Goal: Task Accomplishment & Management: Use online tool/utility

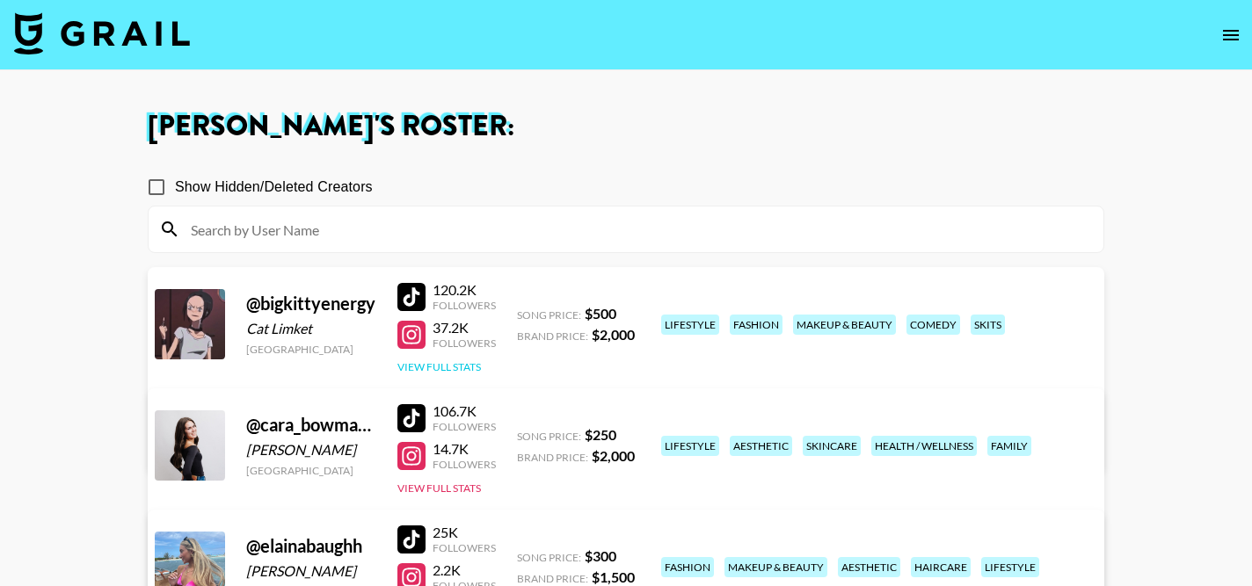
click at [447, 366] on button "View Full Stats" at bounding box center [438, 366] width 83 height 13
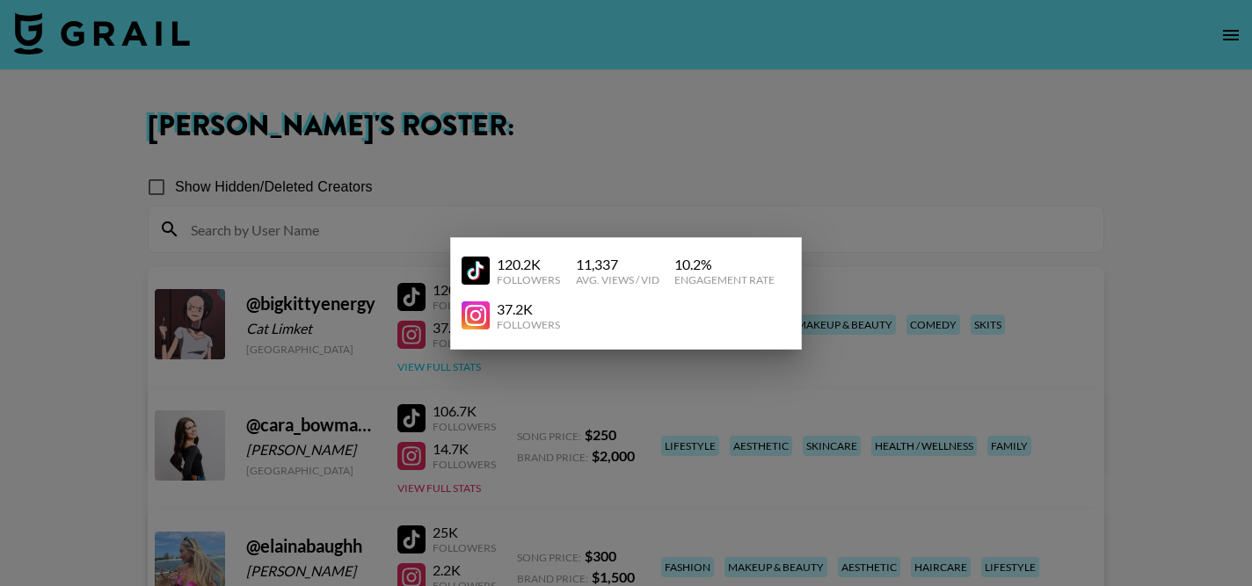
click at [447, 366] on div at bounding box center [626, 293] width 1252 height 586
click at [530, 428] on div "Song Price: $ 250" at bounding box center [576, 435] width 118 height 18
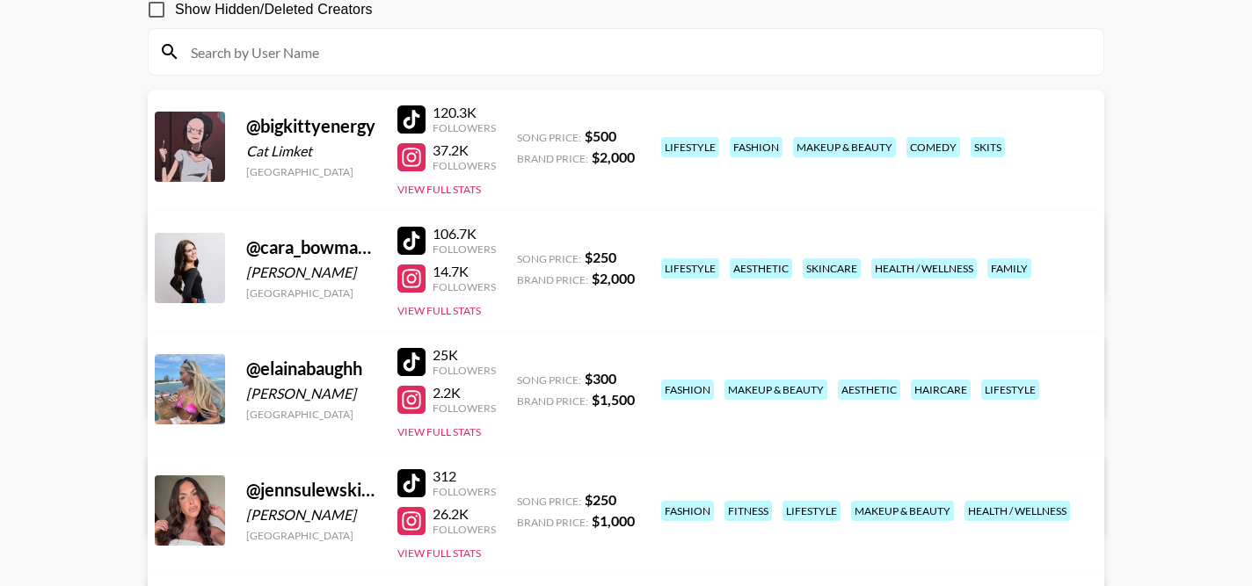
scroll to position [178, 0]
click at [470, 432] on button "View Full Stats" at bounding box center [438, 431] width 83 height 13
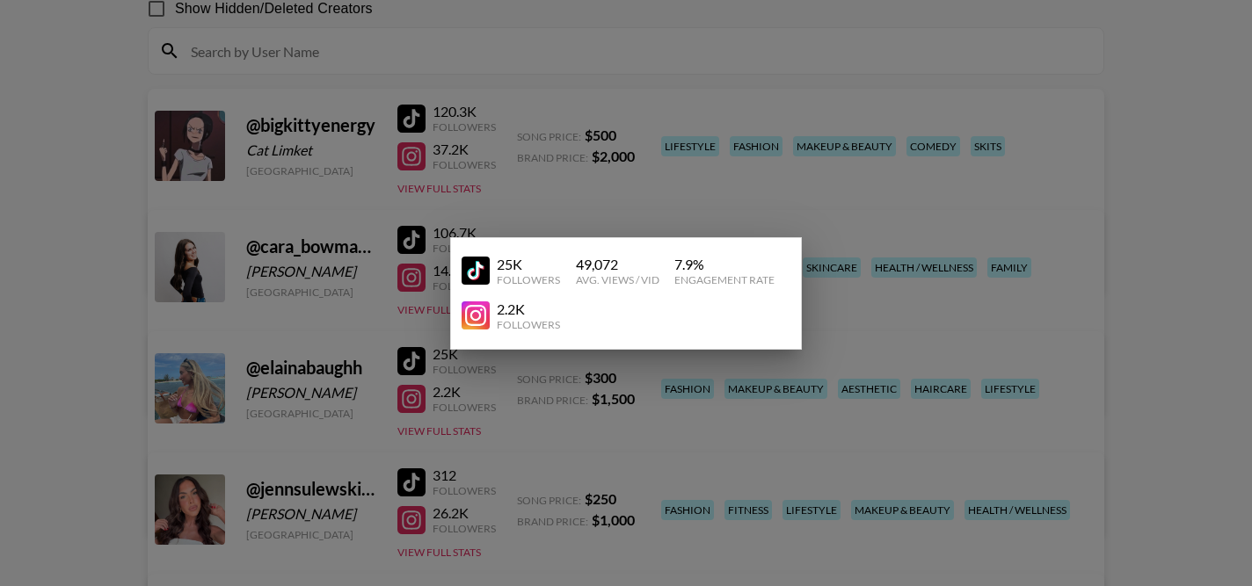
click at [546, 425] on div at bounding box center [626, 293] width 1252 height 586
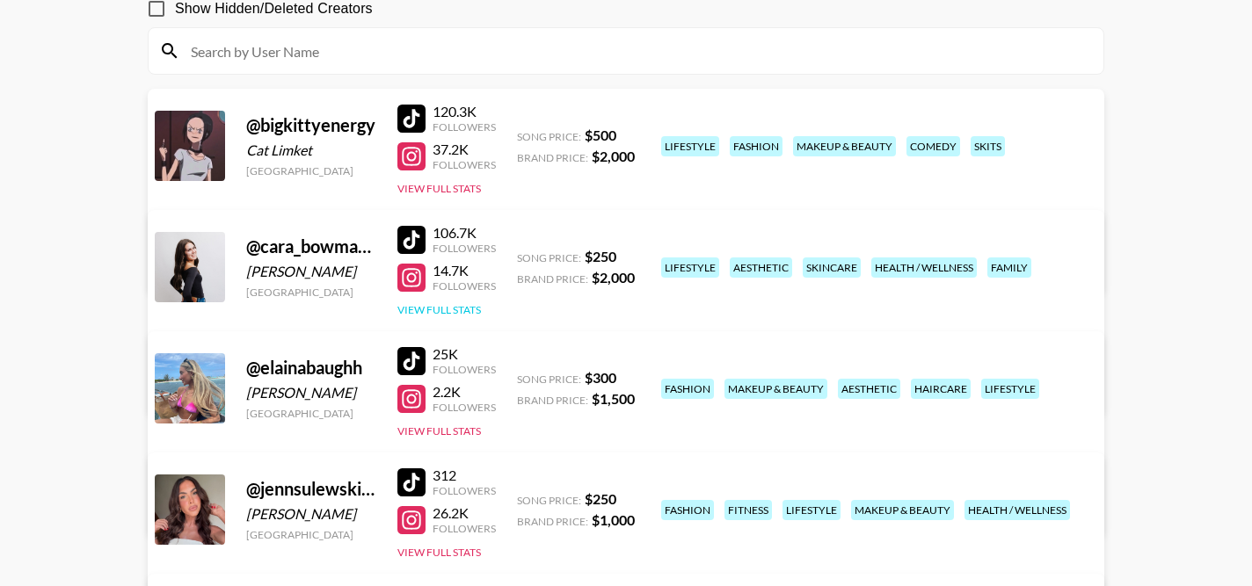
click at [450, 309] on button "View Full Stats" at bounding box center [438, 309] width 83 height 13
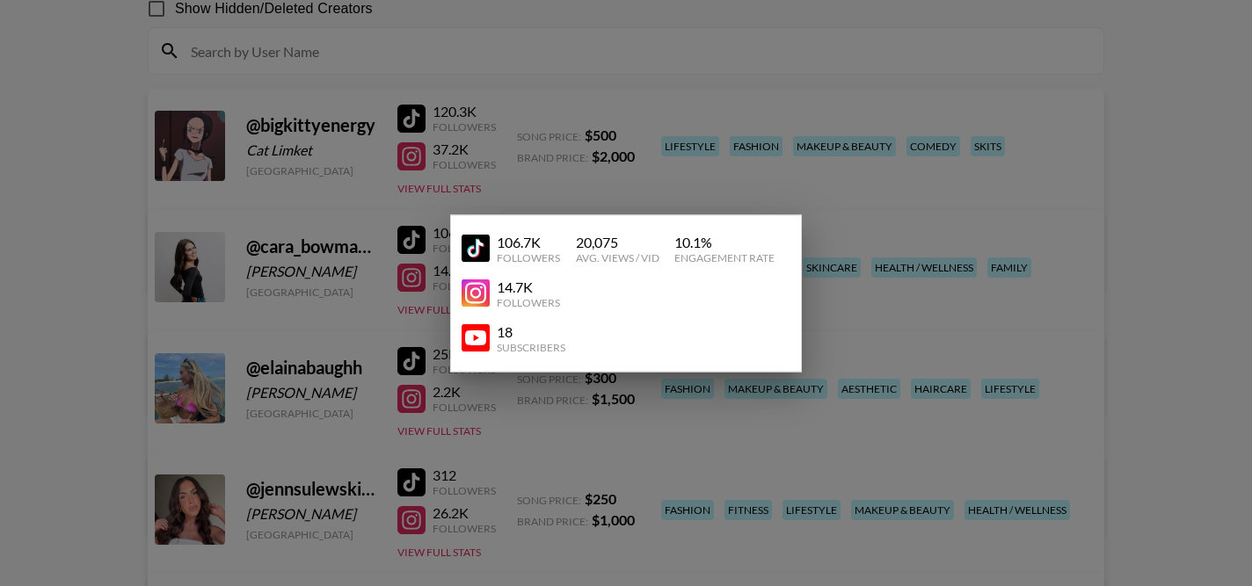
click at [490, 456] on div at bounding box center [626, 293] width 1252 height 586
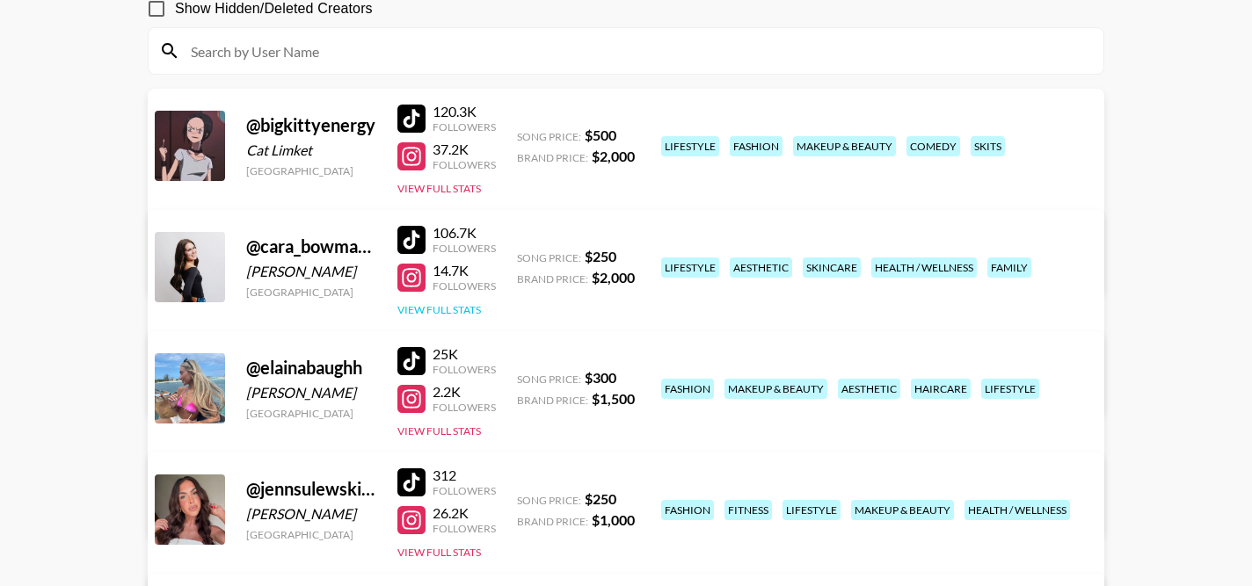
scroll to position [279, 0]
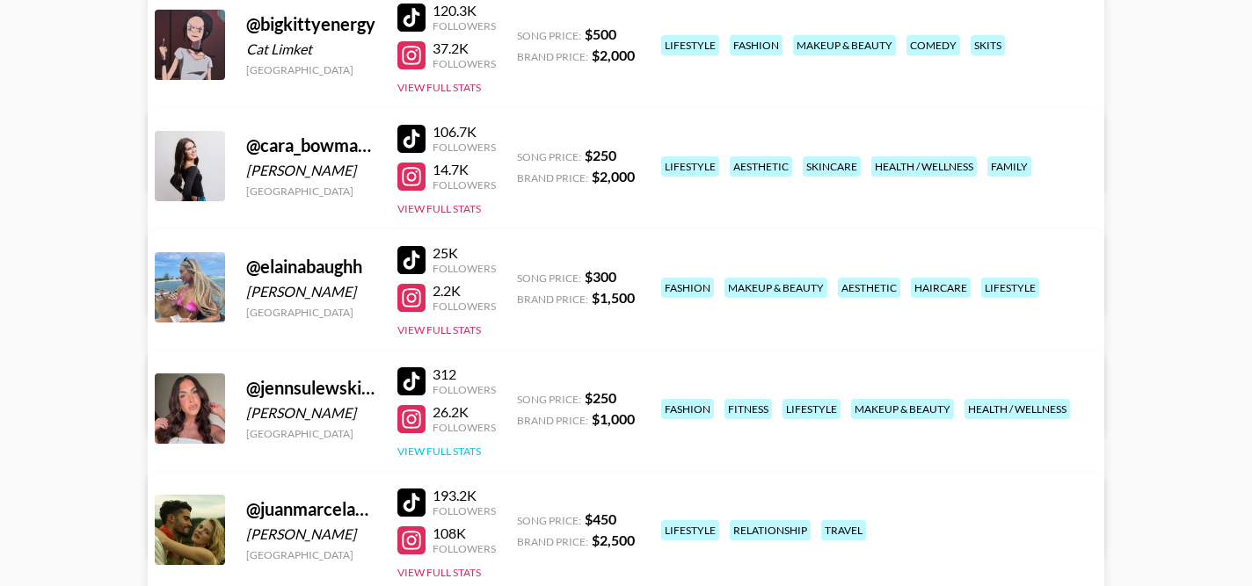
click at [477, 451] on button "View Full Stats" at bounding box center [438, 451] width 83 height 13
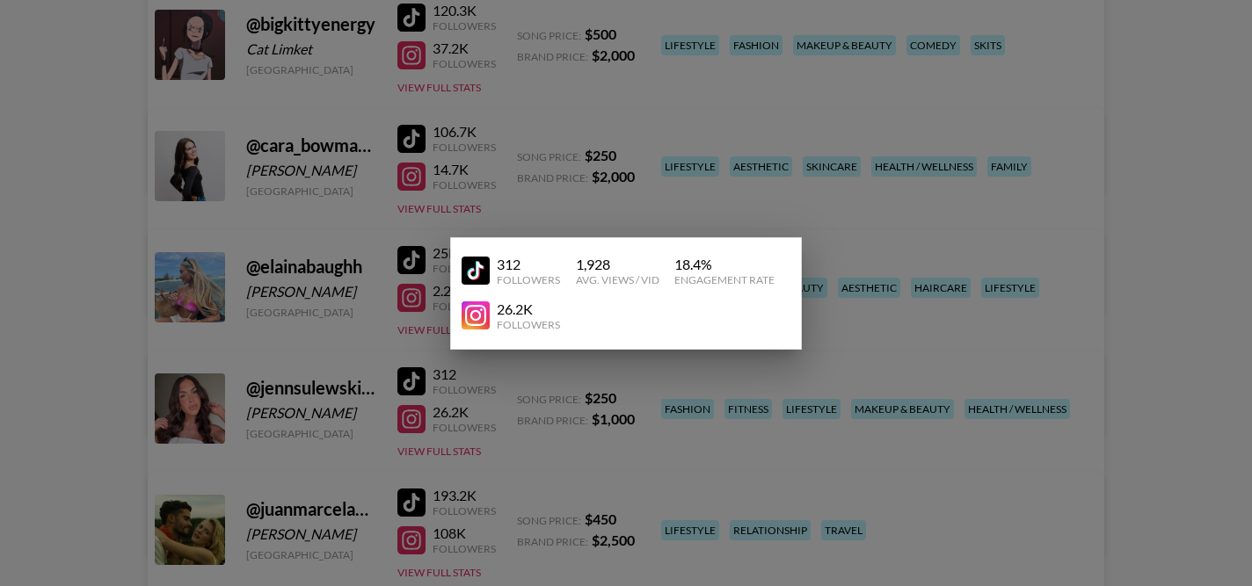
click at [502, 495] on div at bounding box center [626, 293] width 1252 height 586
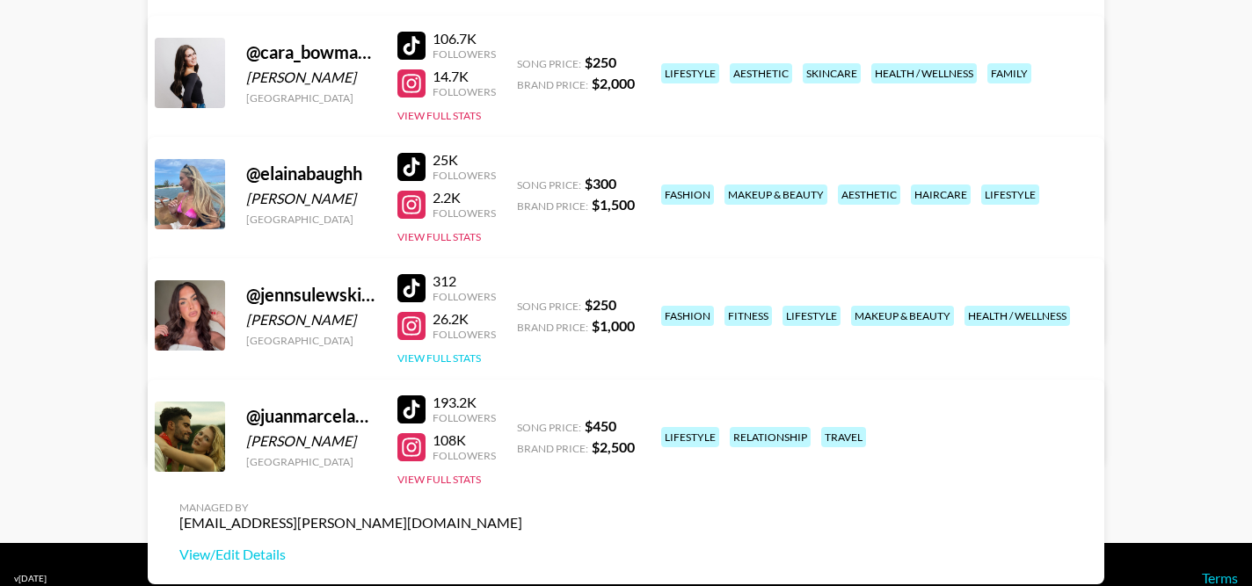
scroll to position [374, 0]
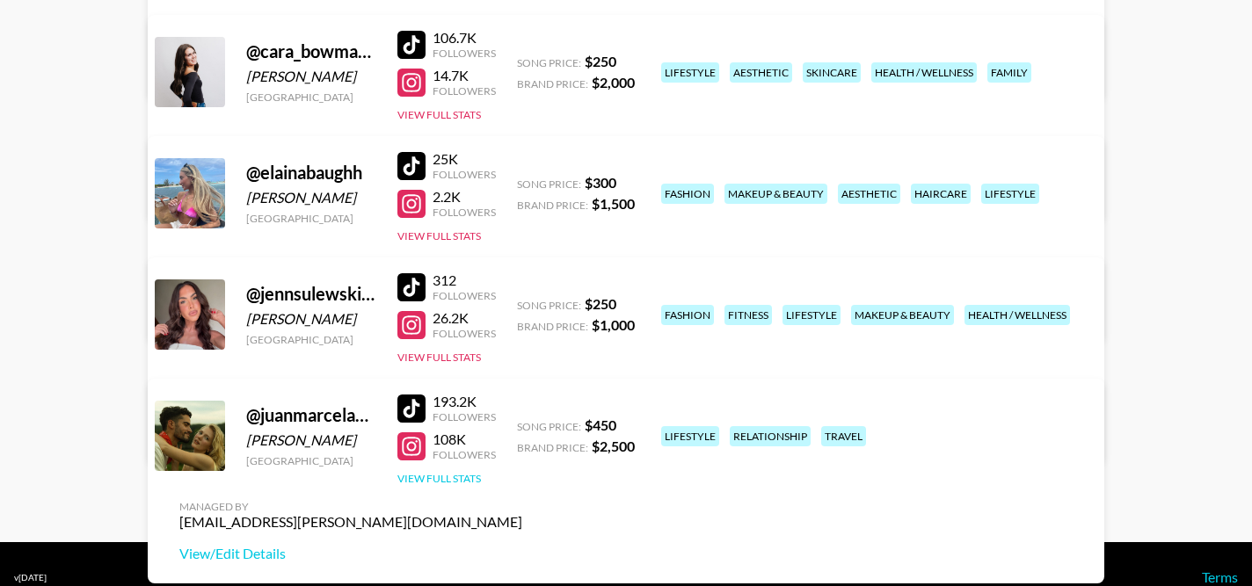
click at [480, 475] on button "View Full Stats" at bounding box center [438, 478] width 83 height 13
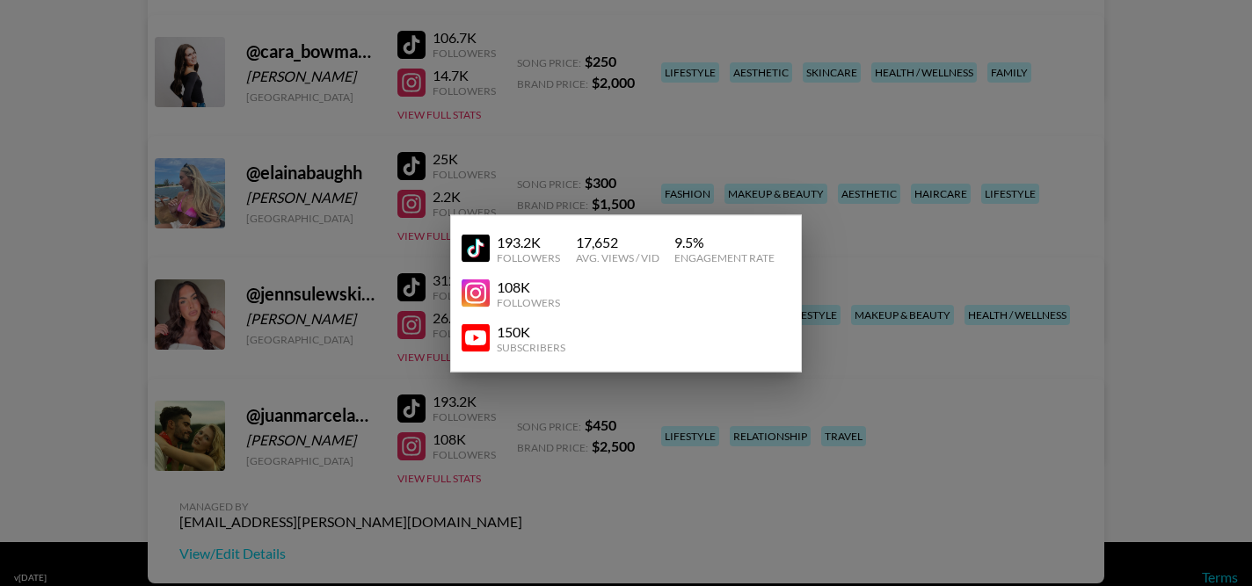
click at [547, 453] on div at bounding box center [626, 293] width 1252 height 586
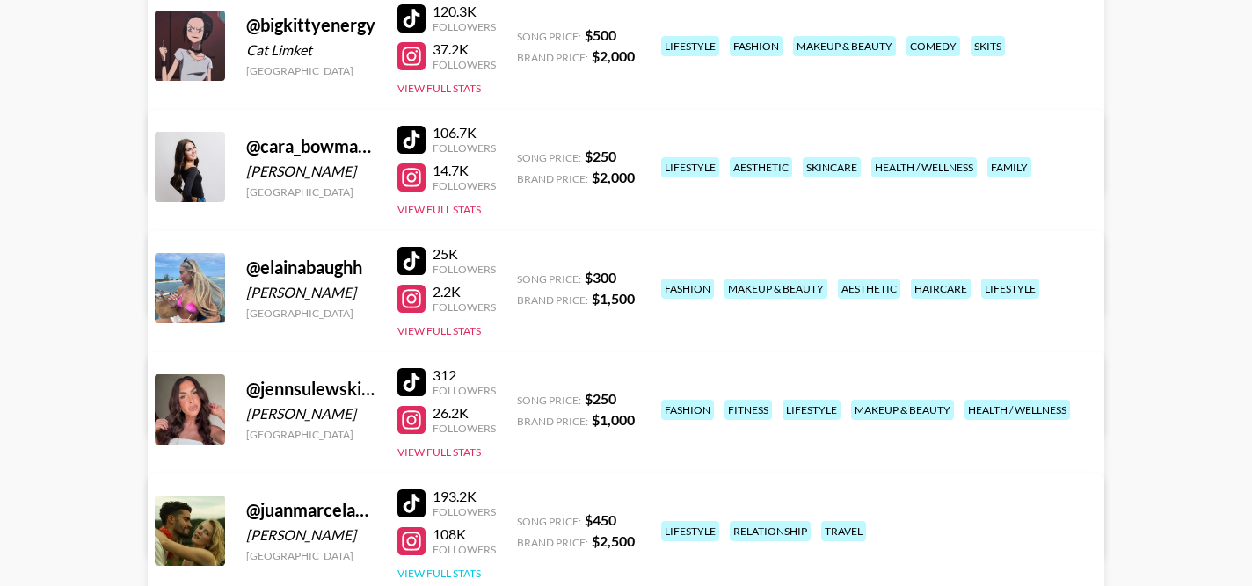
scroll to position [239, 0]
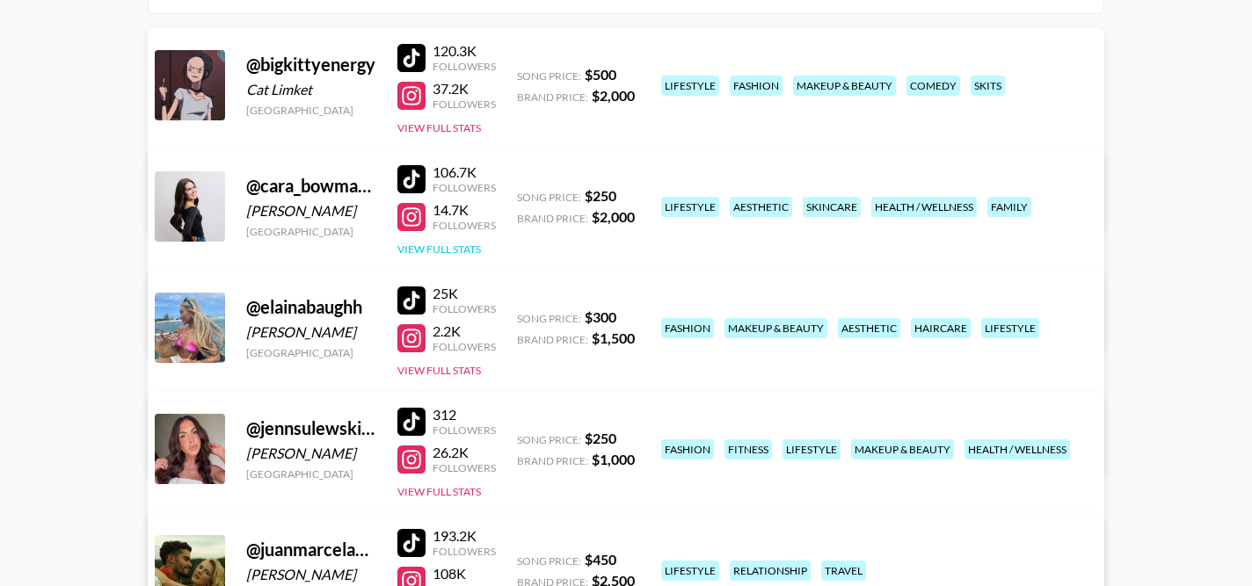
click at [468, 243] on button "View Full Stats" at bounding box center [438, 249] width 83 height 13
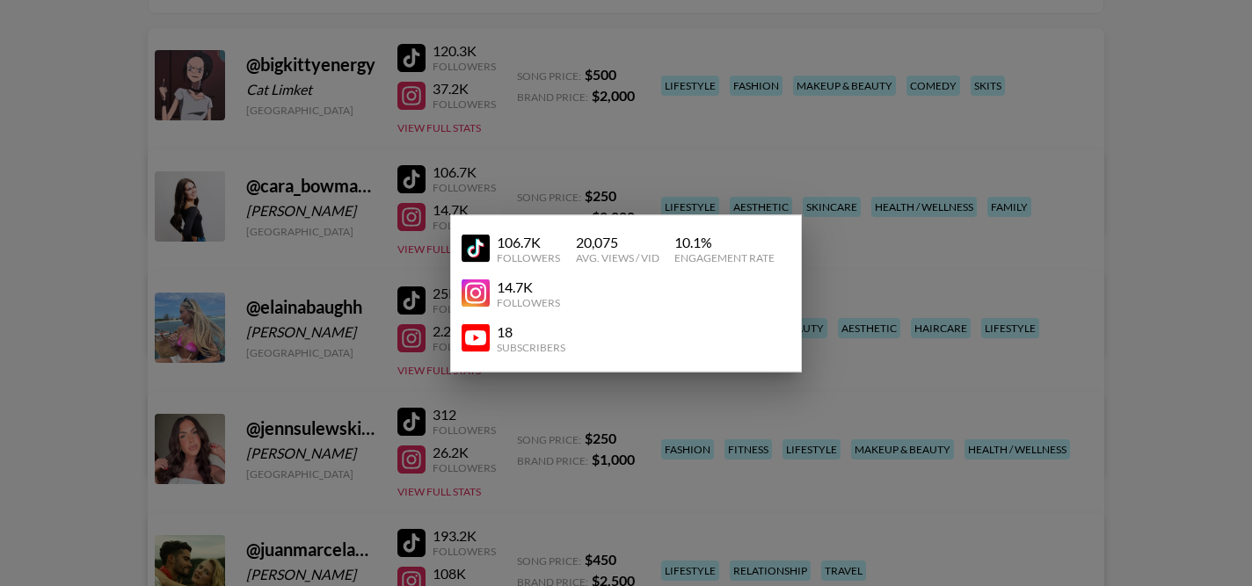
click at [487, 120] on div at bounding box center [626, 293] width 1252 height 586
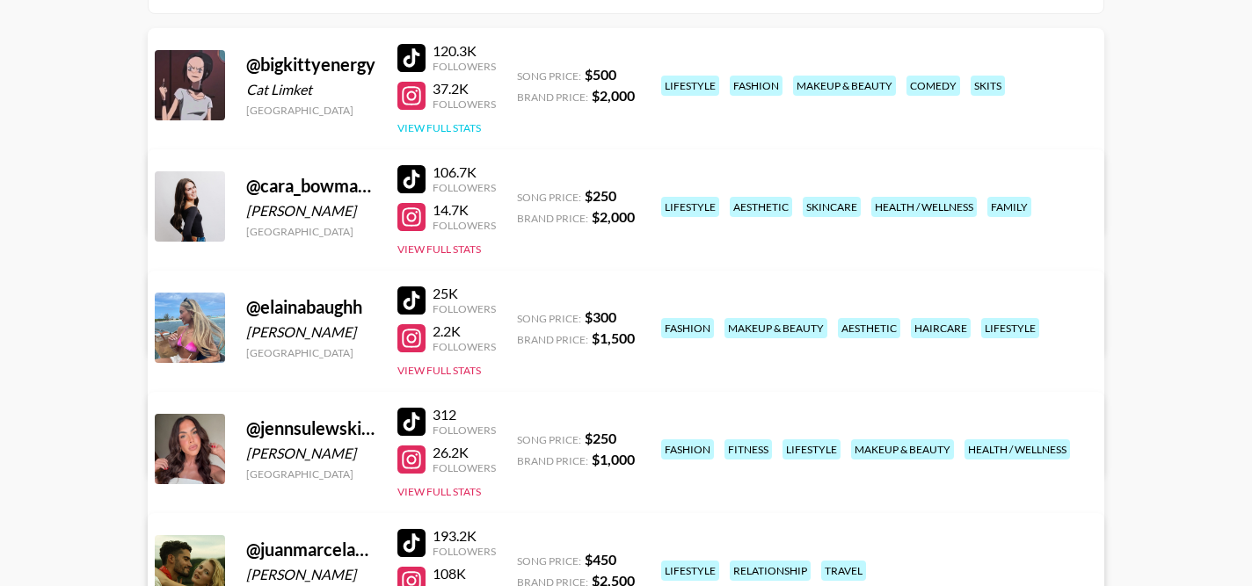
click at [465, 125] on button "View Full Stats" at bounding box center [438, 127] width 83 height 13
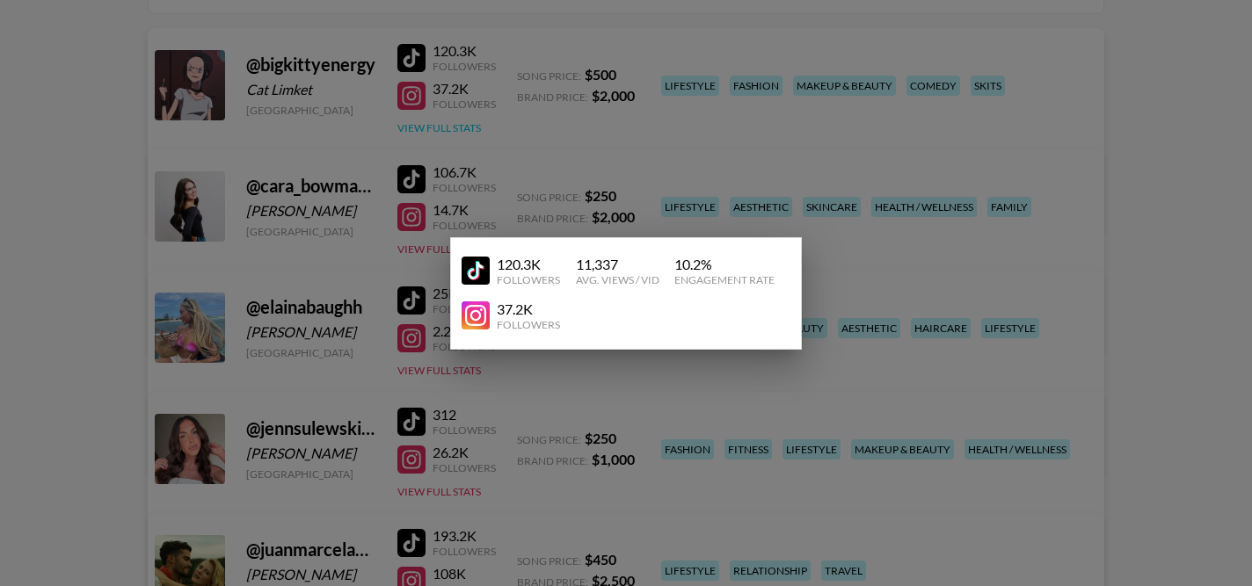
click at [465, 125] on div at bounding box center [626, 293] width 1252 height 586
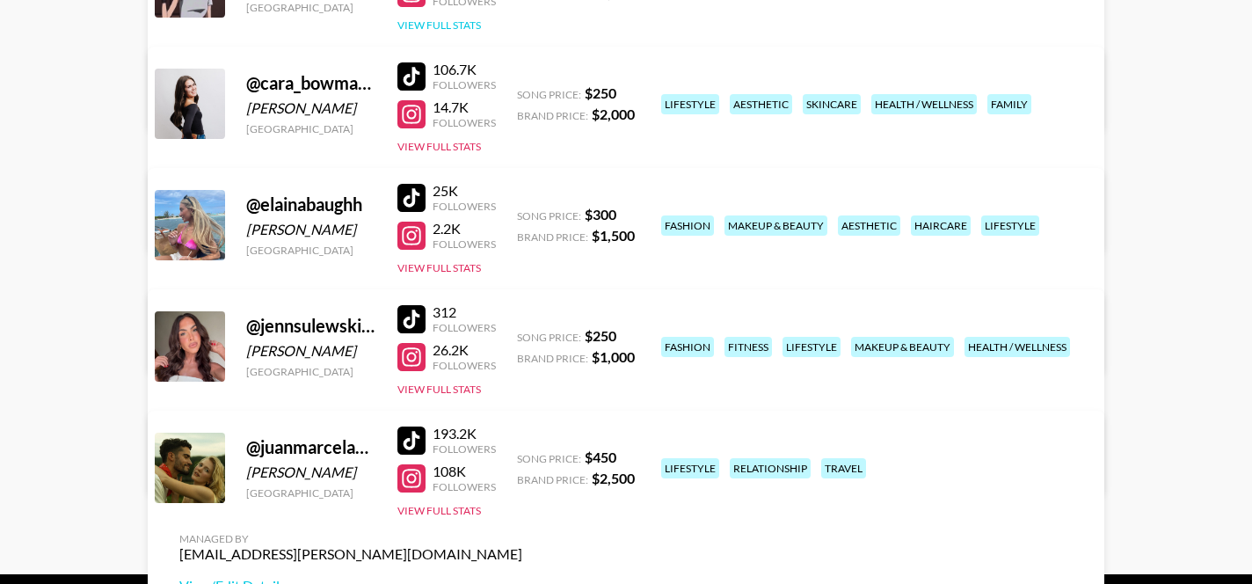
scroll to position [0, 0]
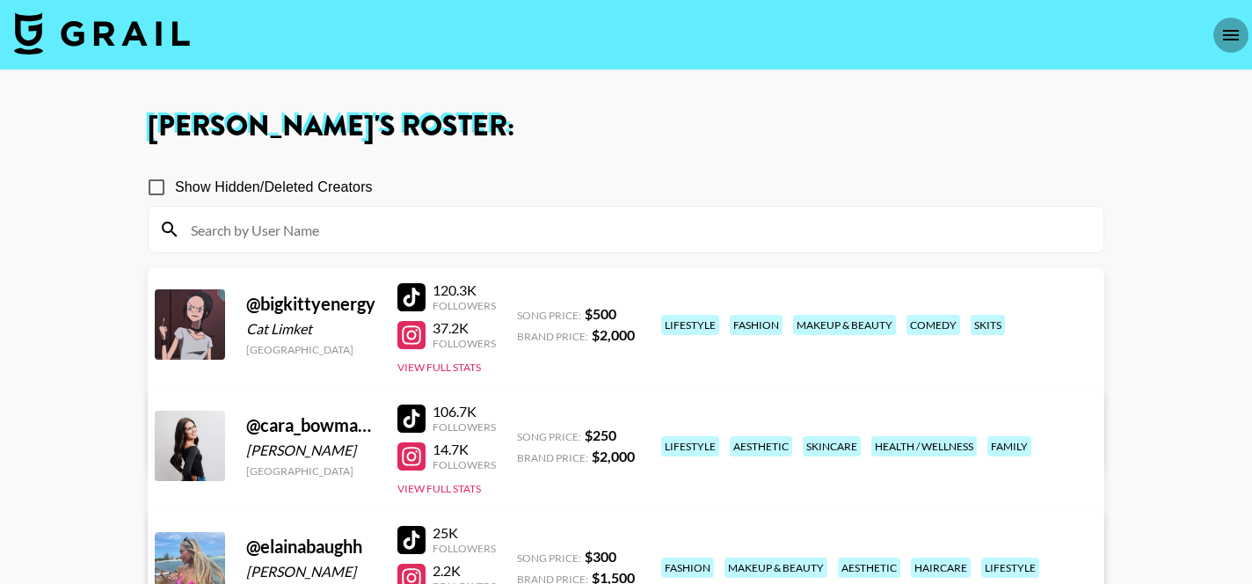
click at [1219, 38] on button "open drawer" at bounding box center [1230, 35] width 35 height 35
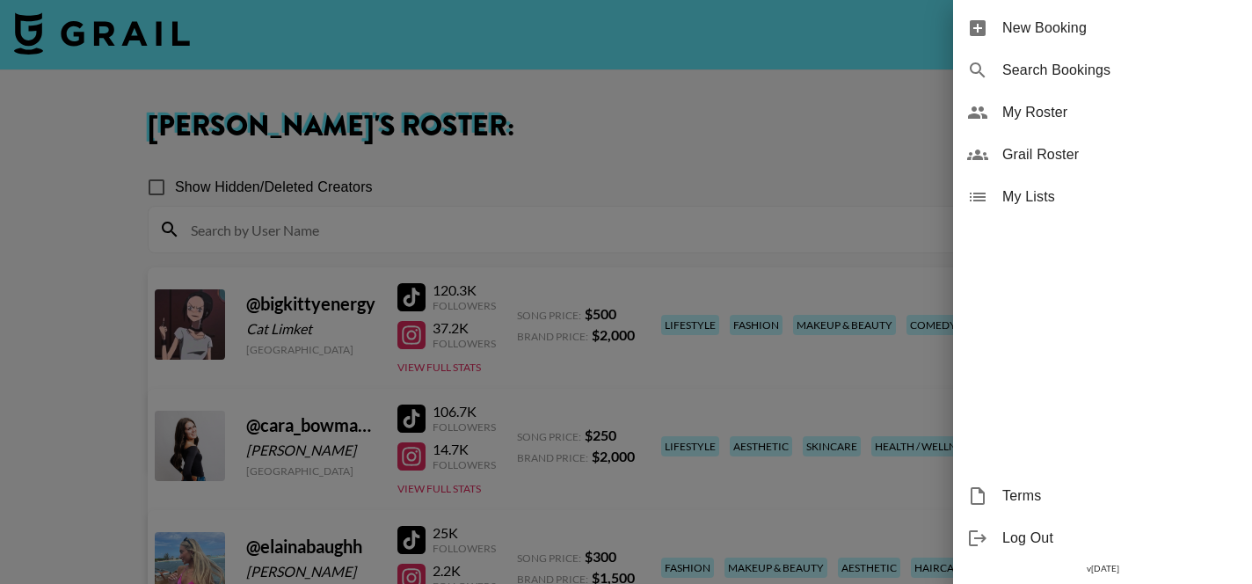
click at [1105, 63] on span "Search Bookings" at bounding box center [1120, 70] width 236 height 21
select select "id"
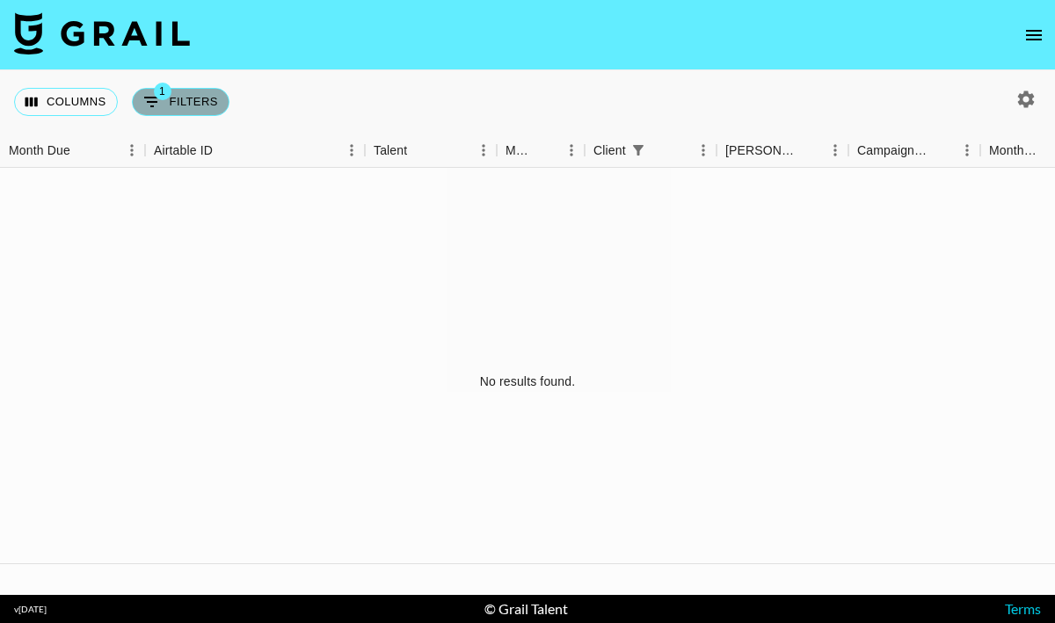
click at [179, 95] on button "1 Filters" at bounding box center [181, 102] width 98 height 28
select select "clientId"
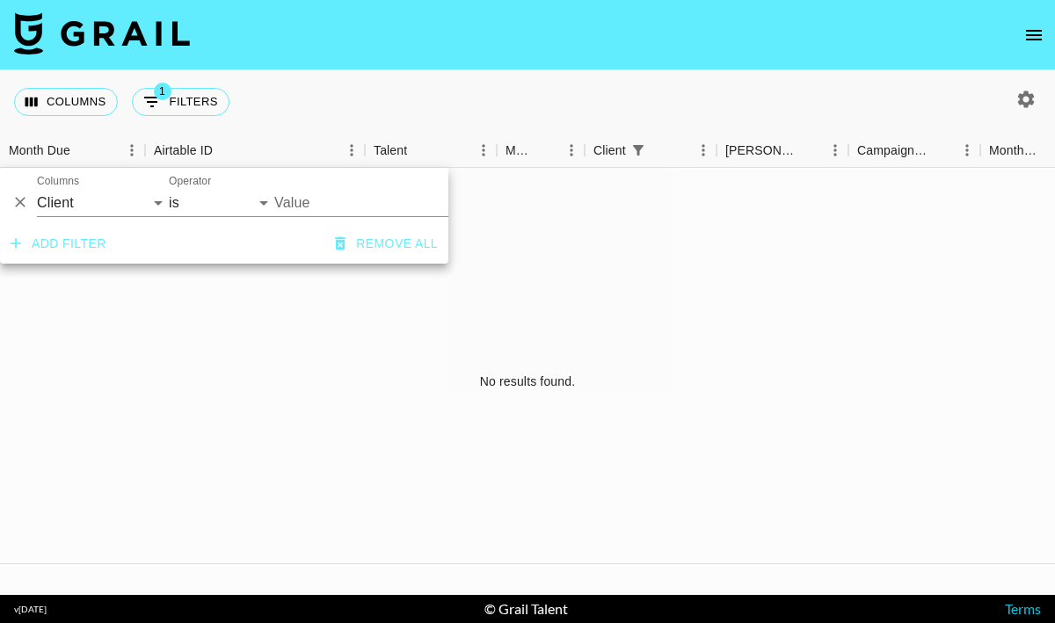
click at [362, 247] on button "Remove all" at bounding box center [386, 244] width 117 height 33
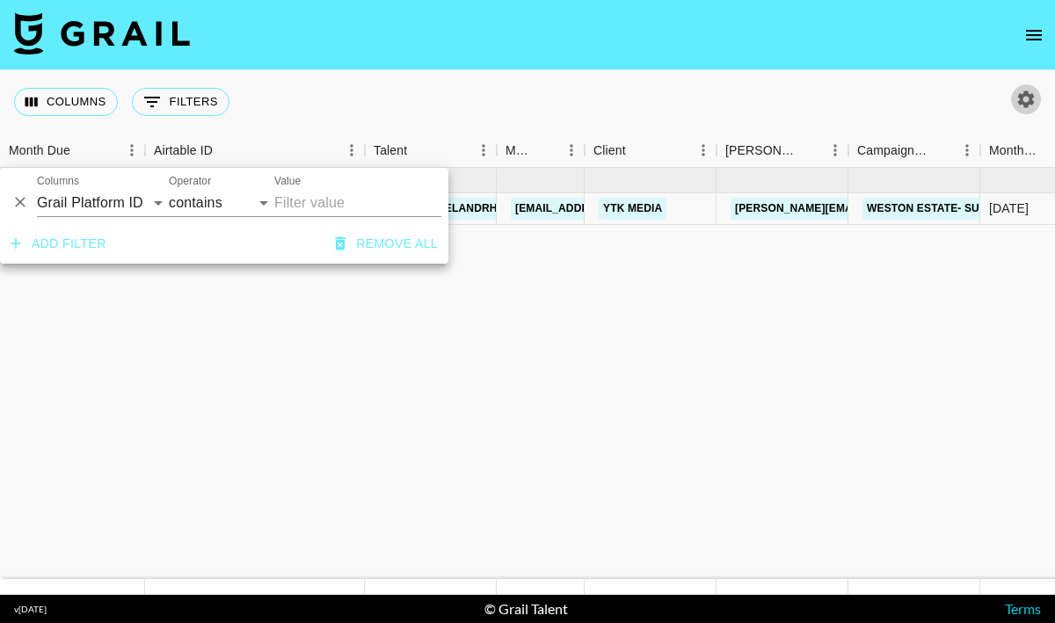
click at [1025, 99] on icon "button" at bounding box center [1025, 99] width 21 height 21
select select "[DATE]"
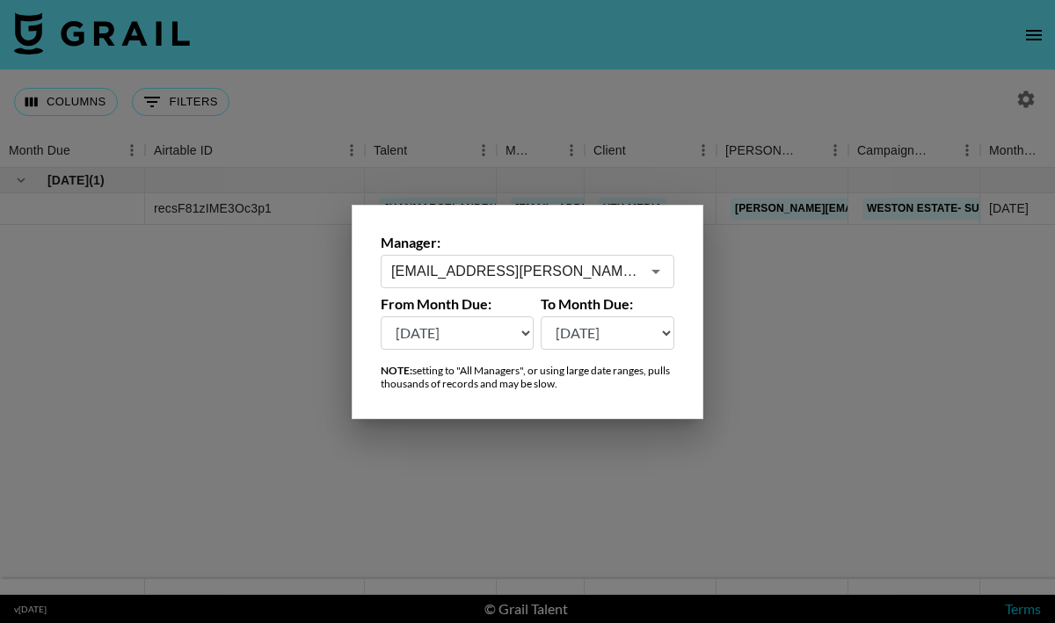
click at [635, 275] on input "[EMAIL_ADDRESS][PERSON_NAME][DOMAIN_NAME]" at bounding box center [515, 271] width 249 height 20
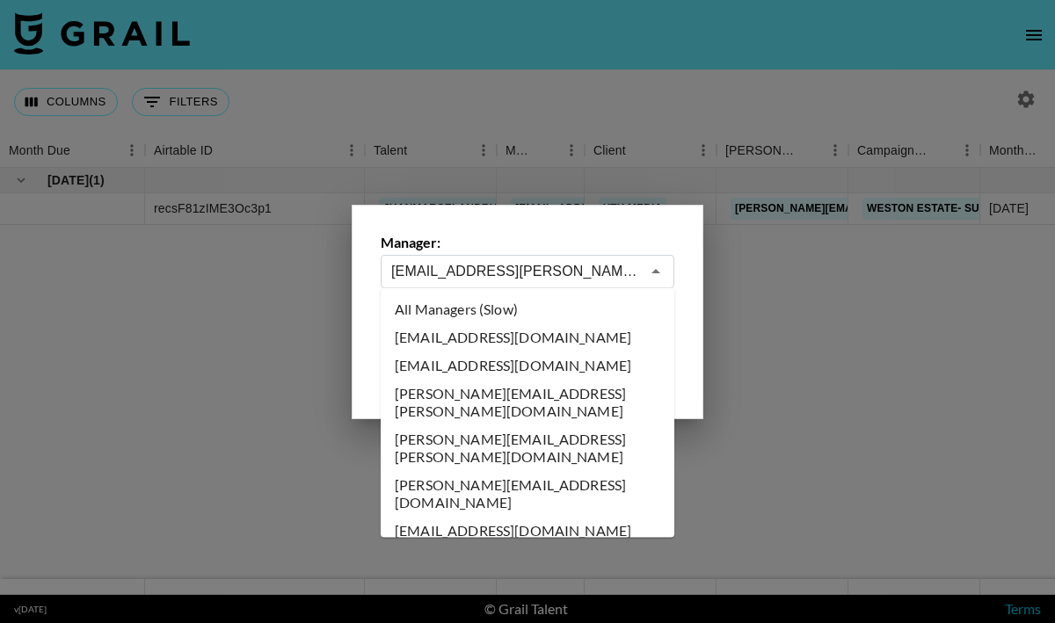
scroll to position [376, 0]
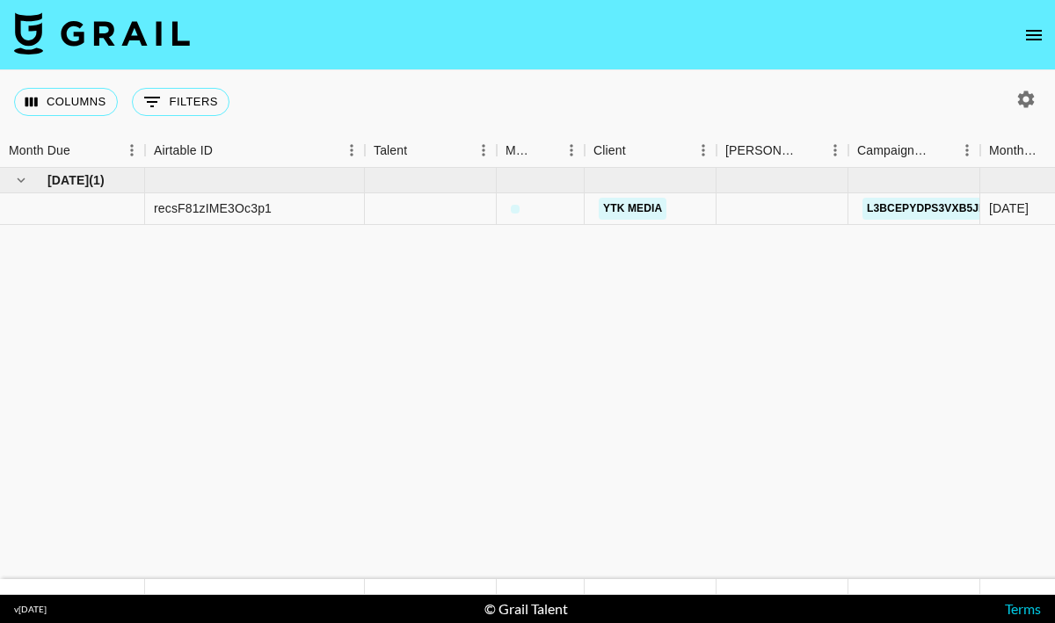
click at [1029, 101] on icon "button" at bounding box center [1026, 99] width 17 height 17
click at [1029, 102] on icon "button" at bounding box center [1026, 99] width 17 height 17
select select "[DATE]"
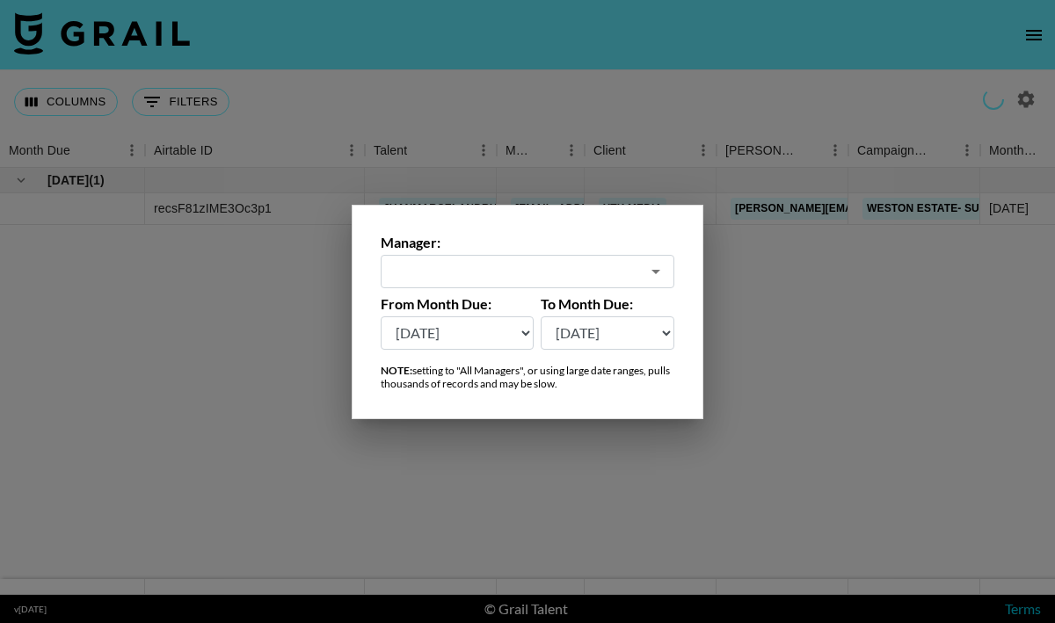
click at [593, 269] on input "text" at bounding box center [515, 271] width 249 height 20
click at [650, 272] on icon "Open" at bounding box center [655, 271] width 21 height 21
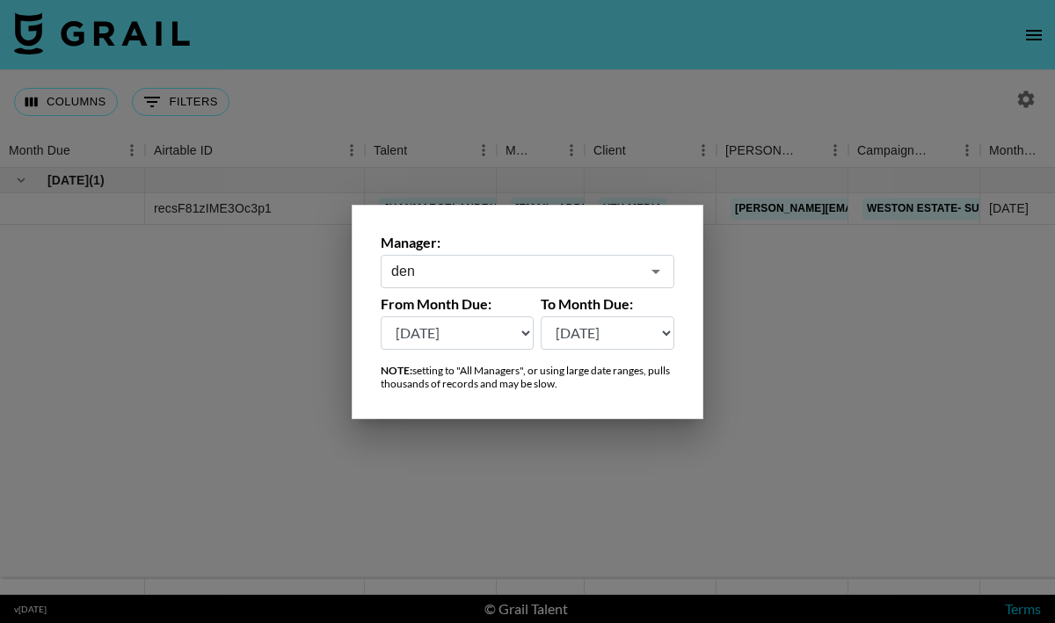
type input "[EMAIL_ADDRESS][DOMAIN_NAME]"
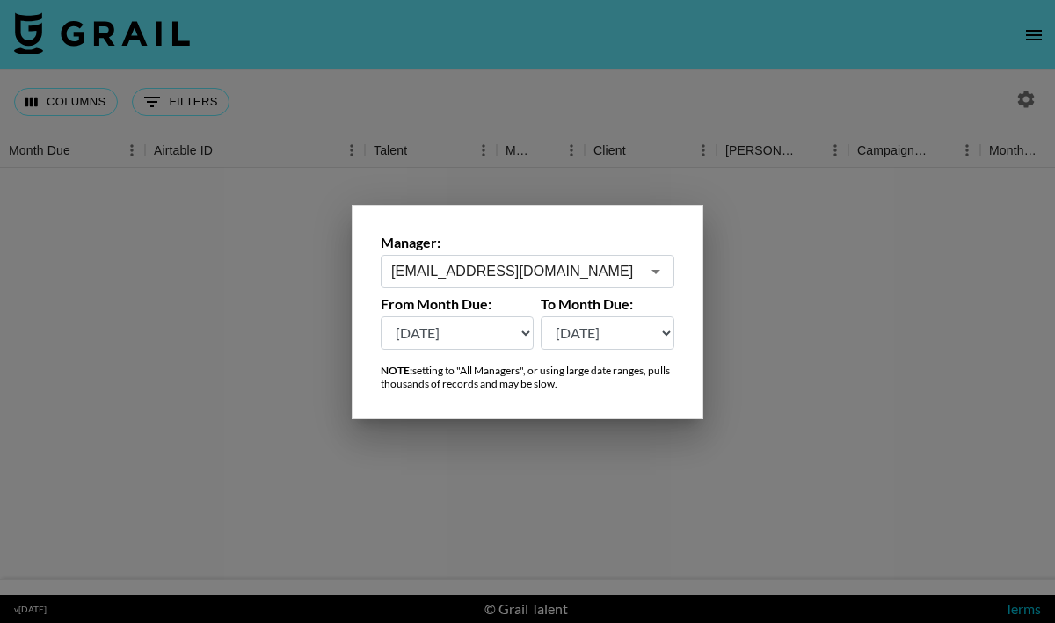
click at [860, 351] on div at bounding box center [527, 311] width 1055 height 623
click at [860, 351] on div at bounding box center [527, 381] width 1055 height 427
click at [839, 239] on div at bounding box center [527, 381] width 1055 height 427
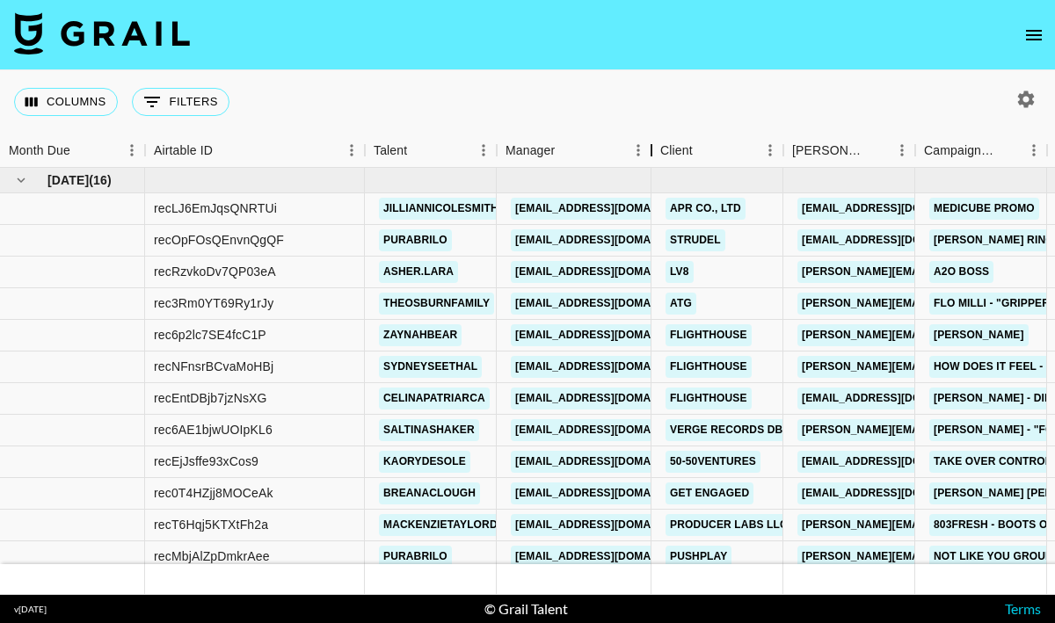
drag, startPoint x: 587, startPoint y: 154, endPoint x: 654, endPoint y: 152, distance: 66.8
click at [654, 152] on div "Manager" at bounding box center [651, 151] width 21 height 34
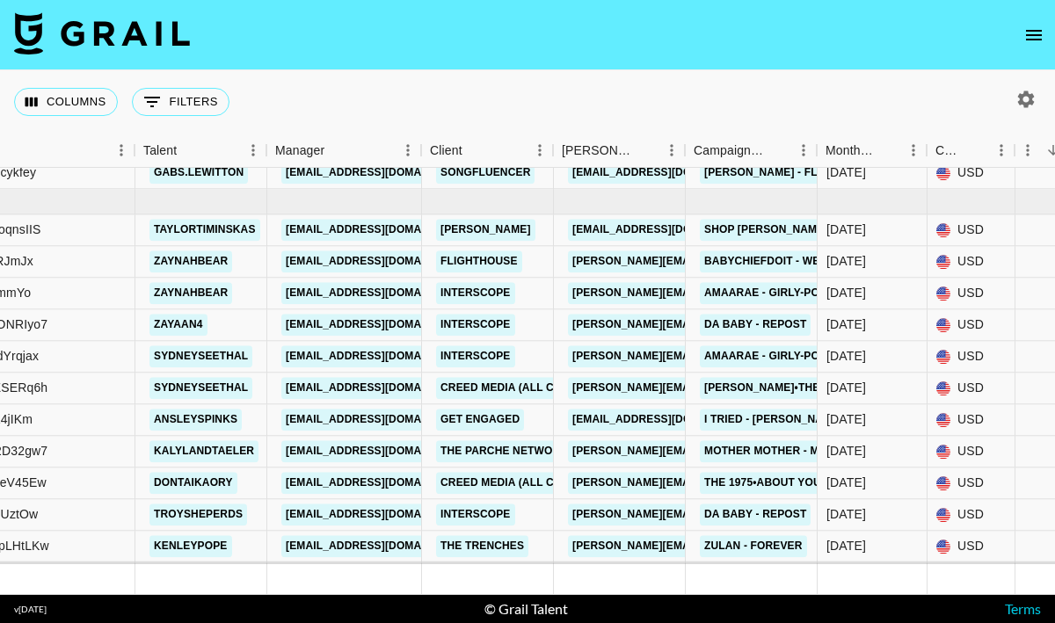
scroll to position [1269, 230]
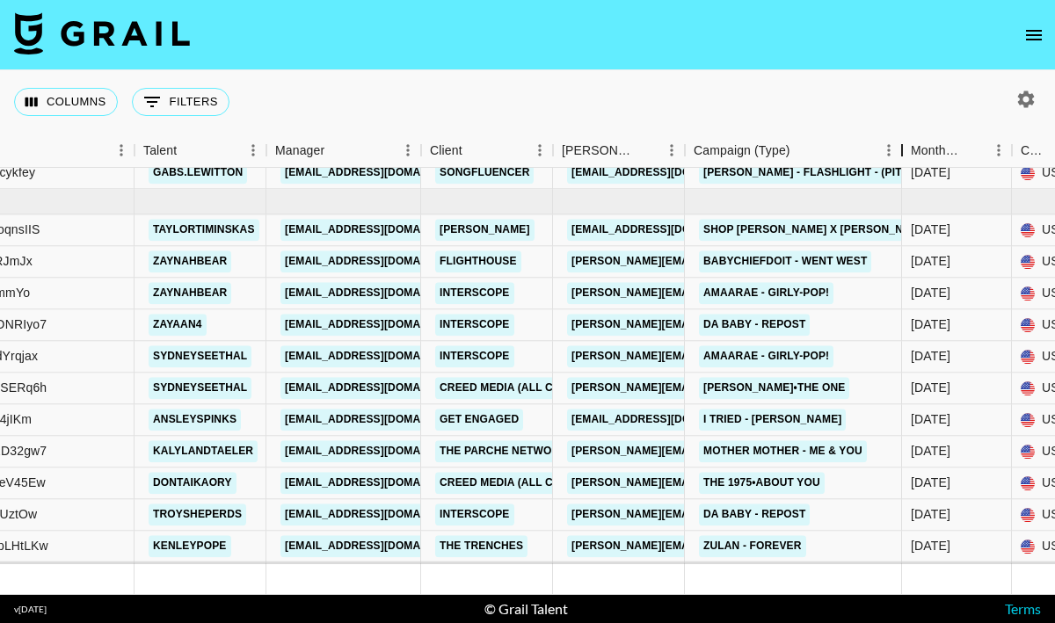
drag, startPoint x: 812, startPoint y: 164, endPoint x: 897, endPoint y: 156, distance: 85.6
click at [897, 156] on div "Campaign (Type)" at bounding box center [901, 151] width 21 height 34
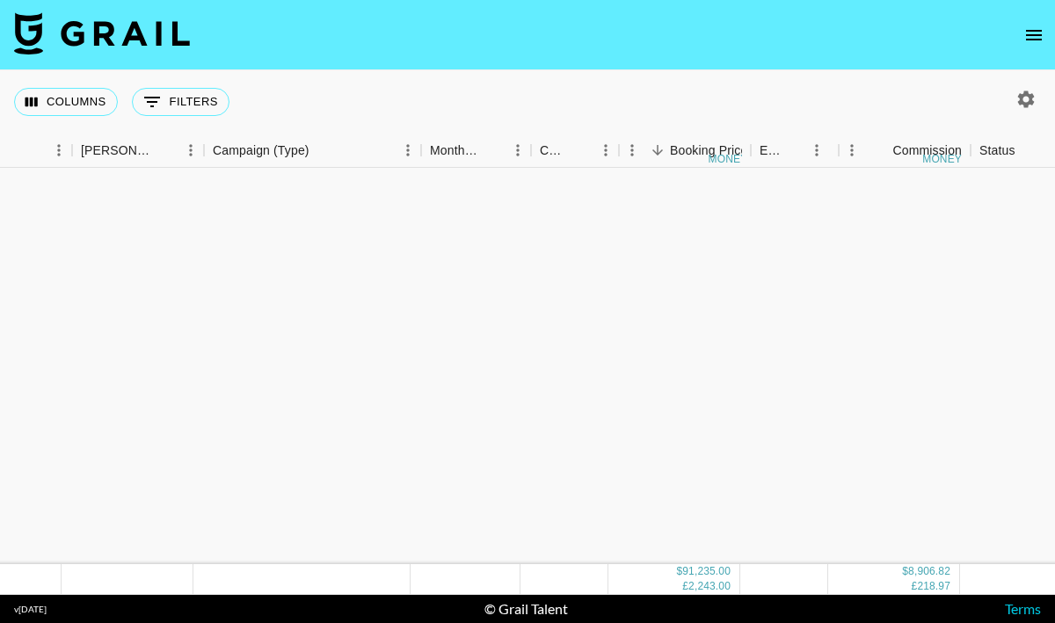
scroll to position [0, 711]
